Goal: Check status: Check status

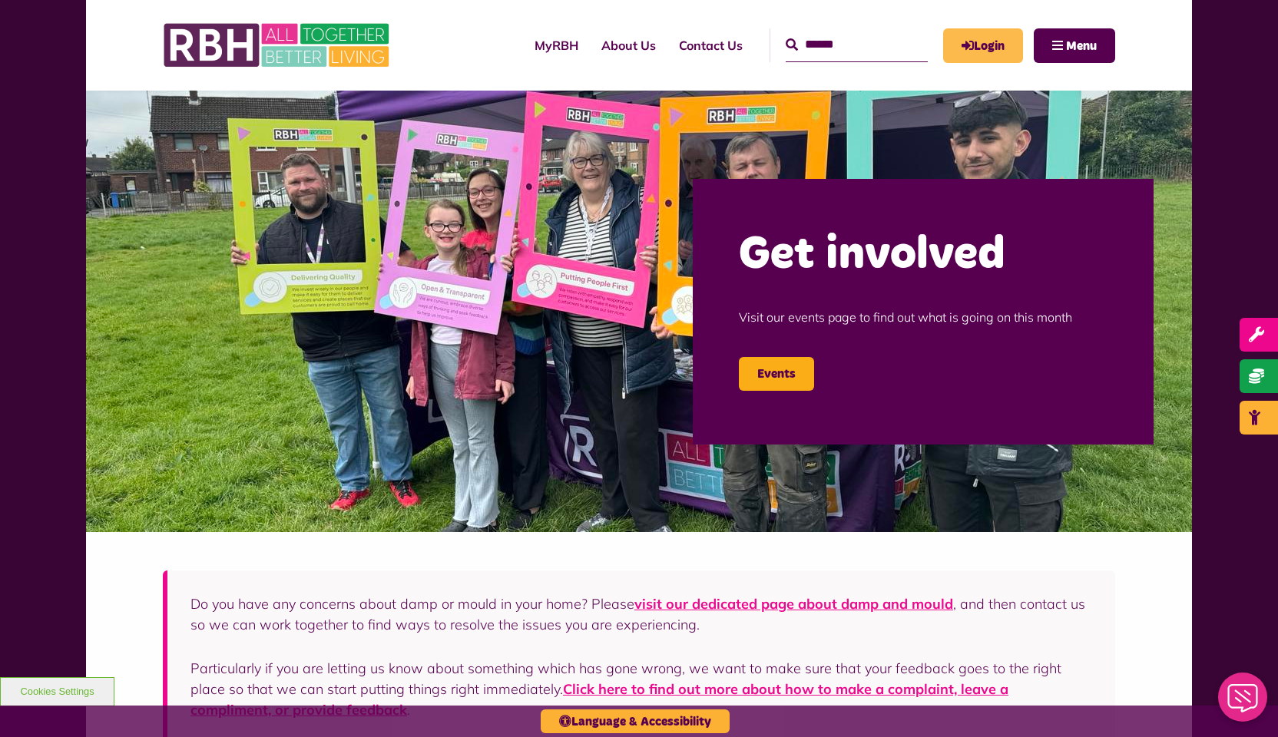
click at [1004, 48] on link "Login" at bounding box center [983, 45] width 80 height 35
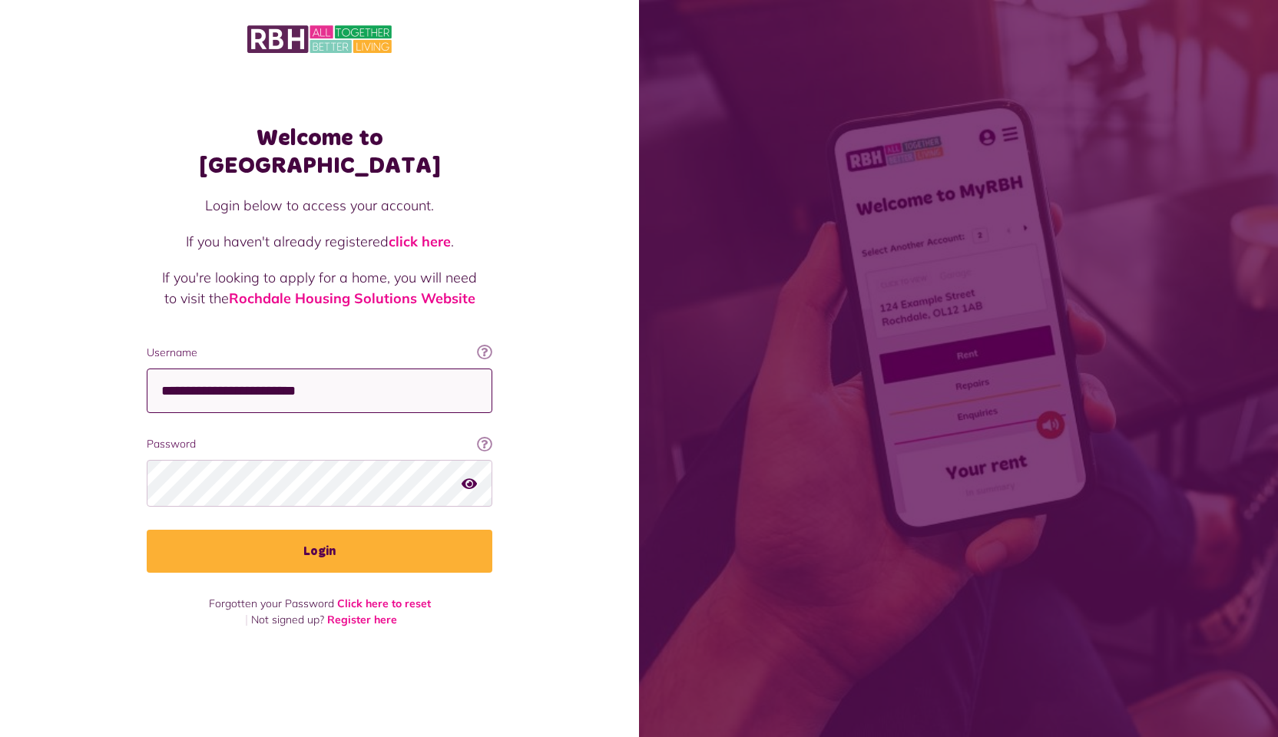
type input "**********"
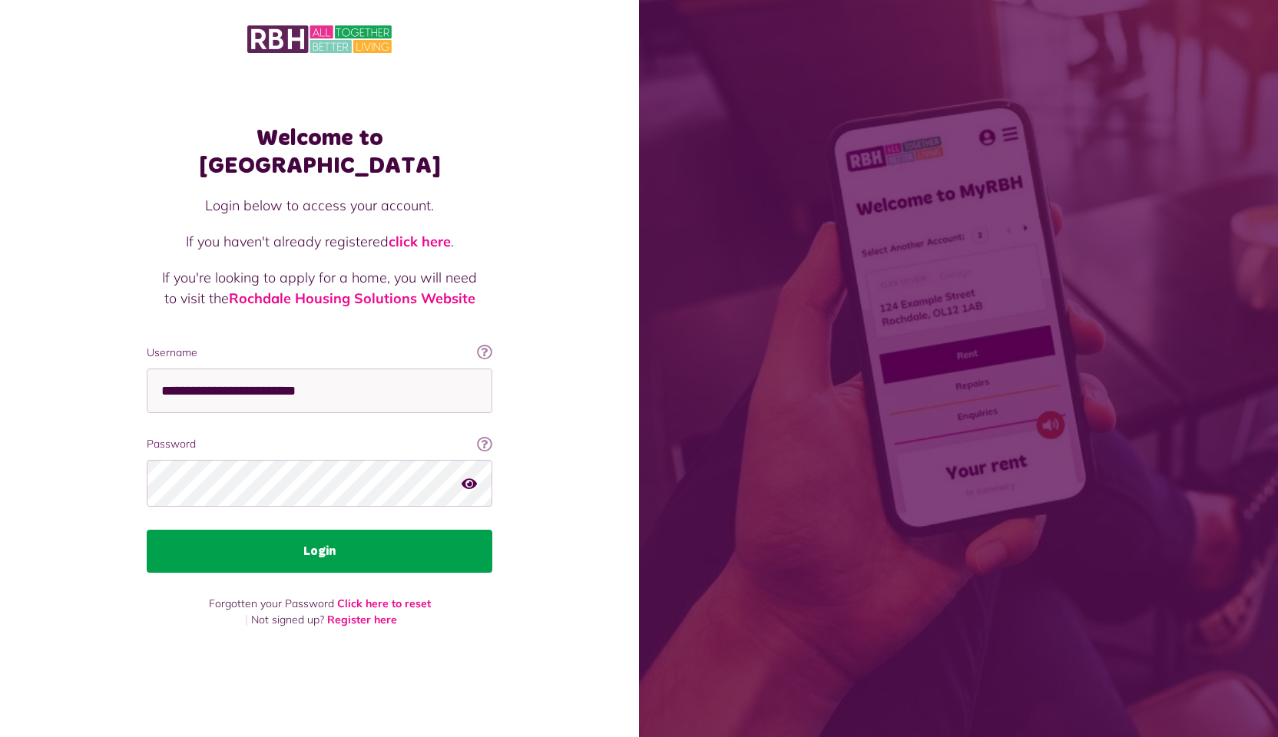
click at [320, 531] on button "Login" at bounding box center [320, 551] width 346 height 43
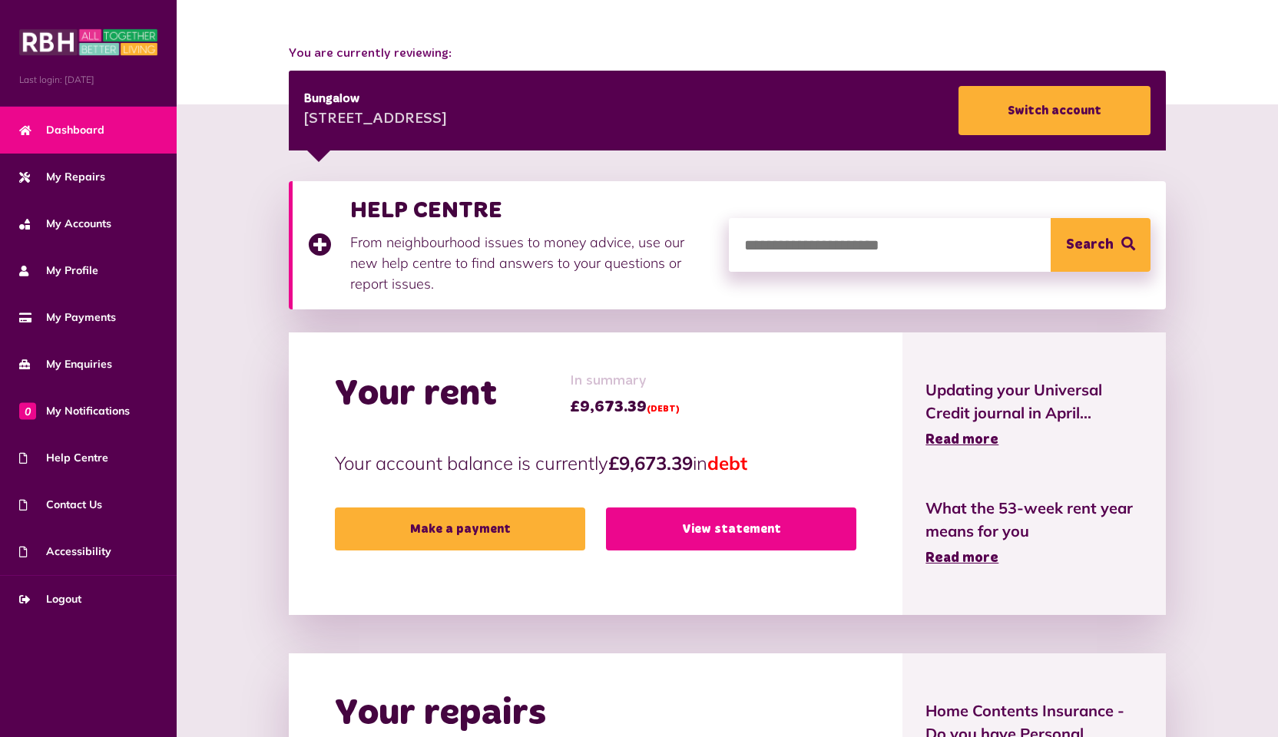
scroll to position [163, 0]
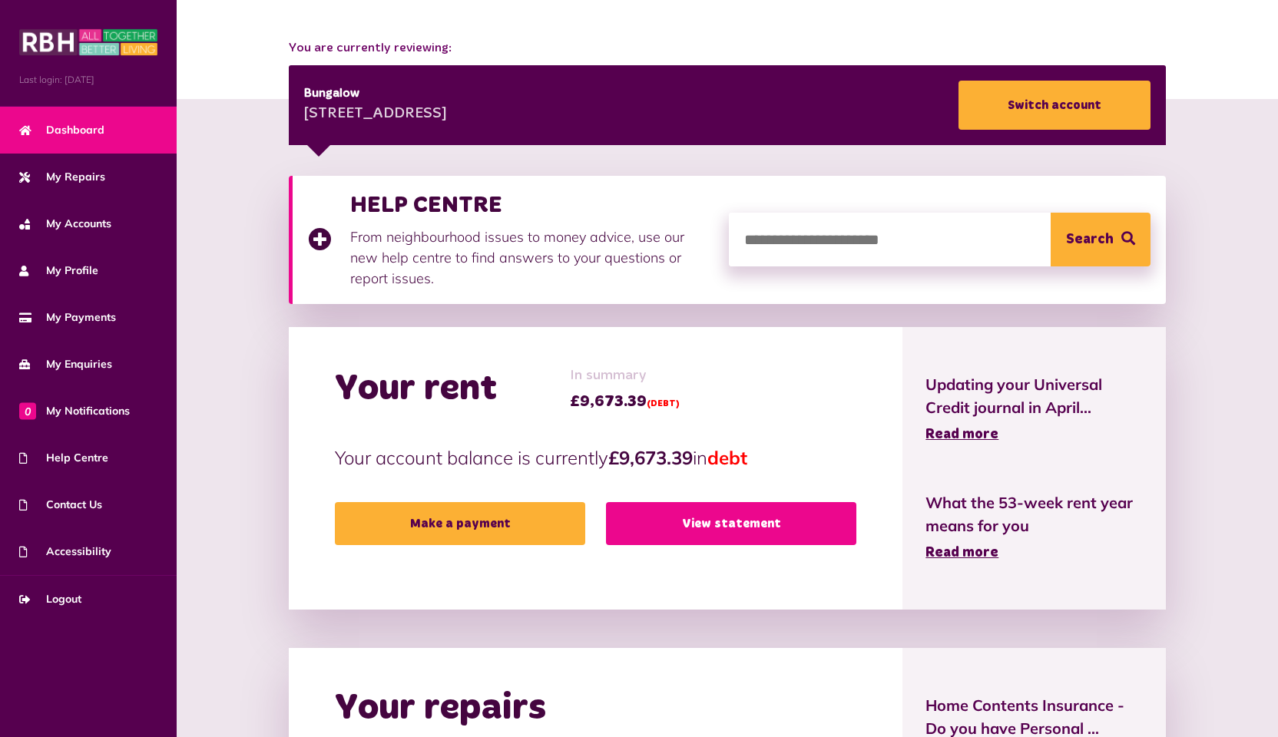
click at [701, 518] on link "View statement" at bounding box center [731, 523] width 250 height 43
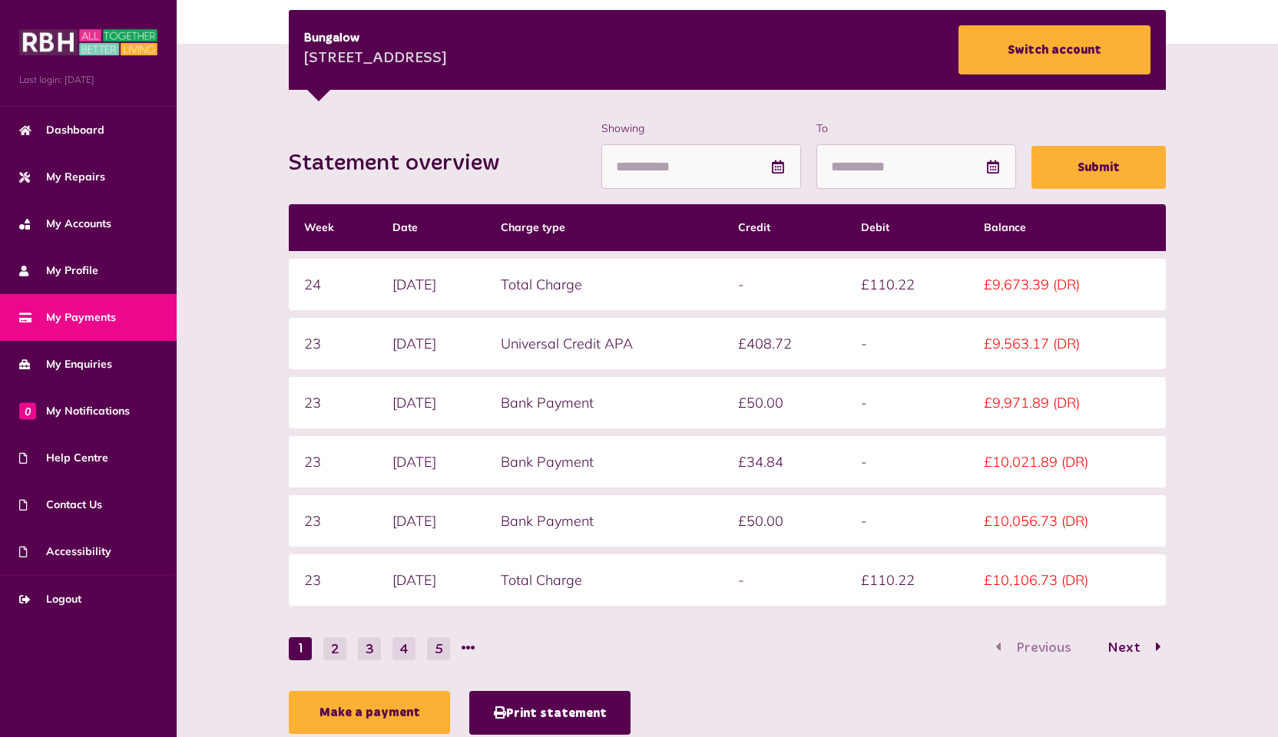
scroll to position [216, 0]
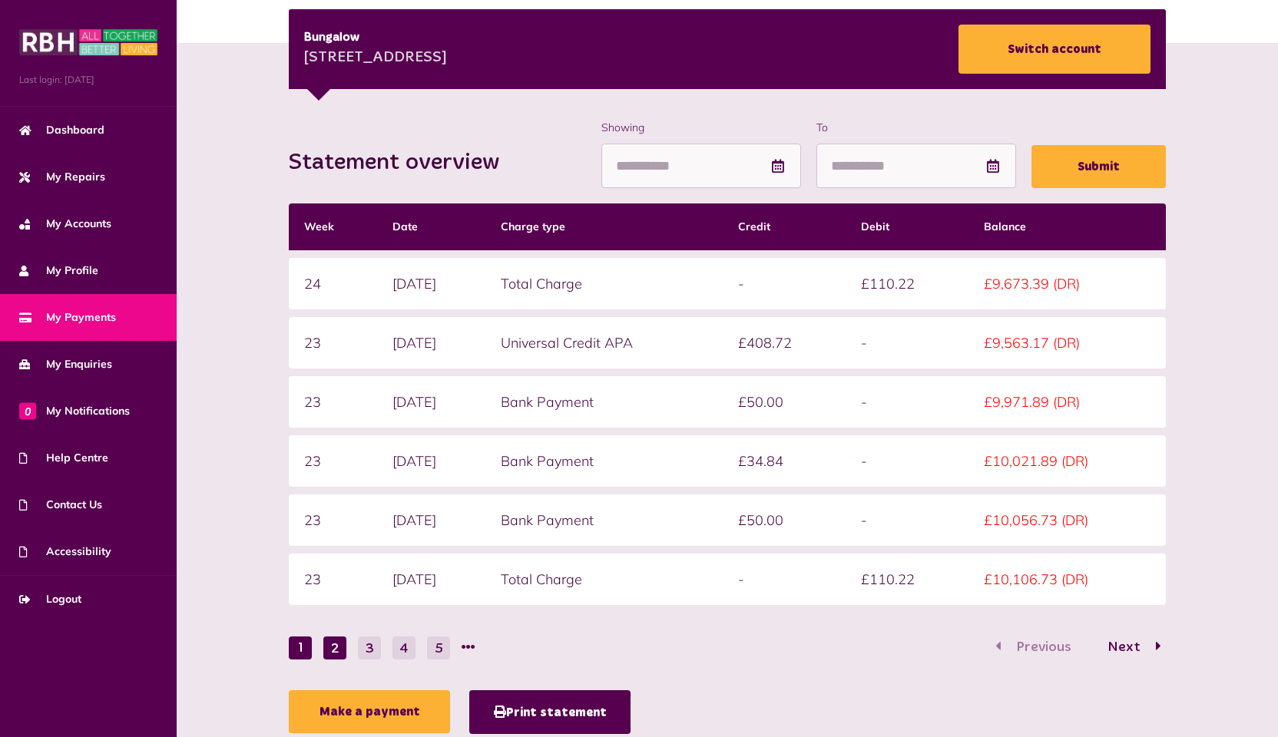
click at [337, 657] on button "2" at bounding box center [334, 648] width 23 height 23
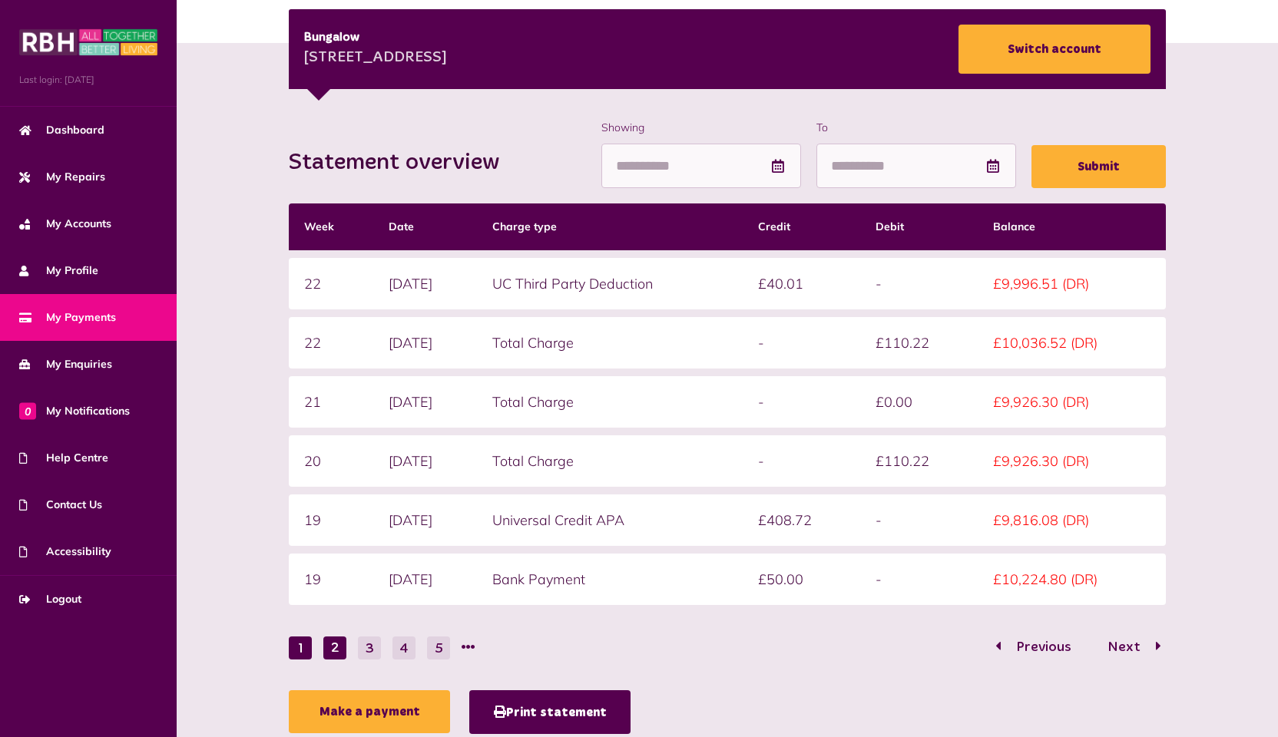
click at [304, 650] on button "1" at bounding box center [300, 648] width 23 height 23
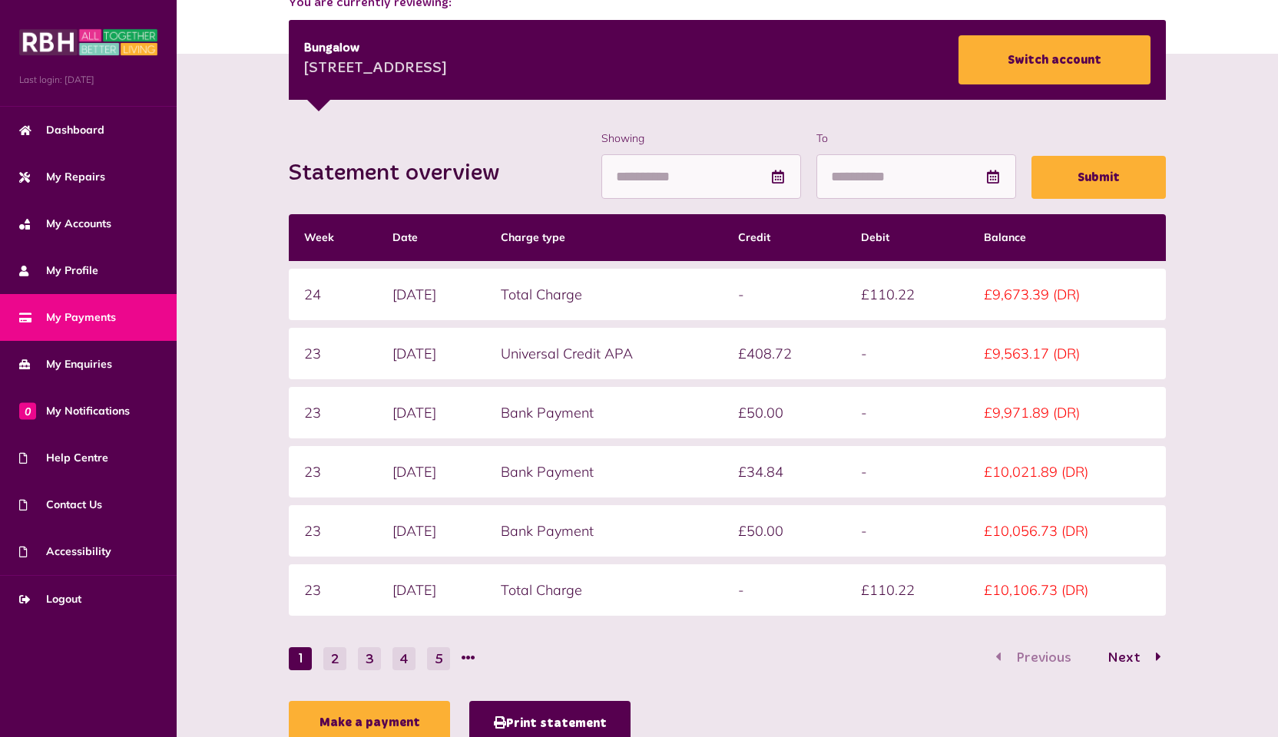
scroll to position [201, 0]
